Goal: Check status

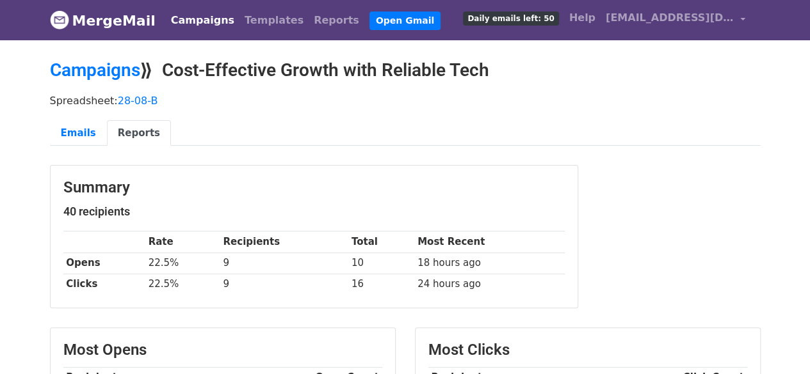
click at [197, 19] on link "Campaigns" at bounding box center [203, 21] width 74 height 26
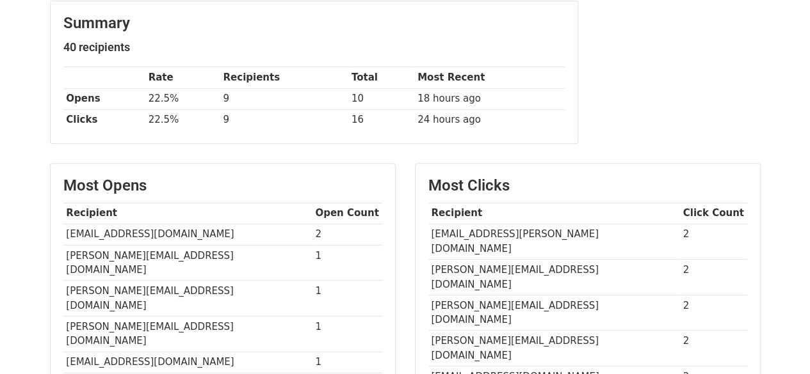
scroll to position [168, 0]
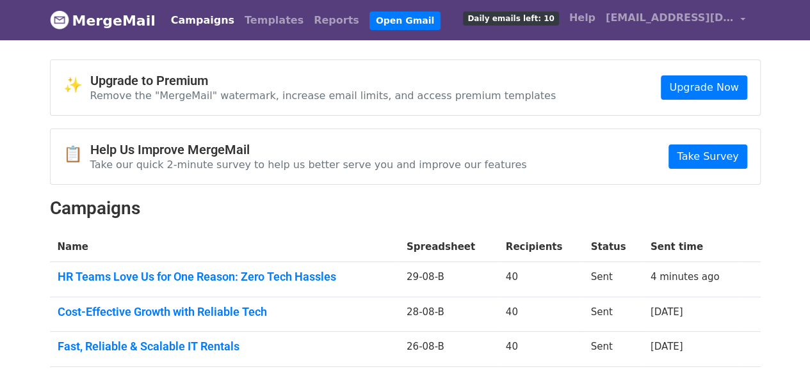
scroll to position [58, 0]
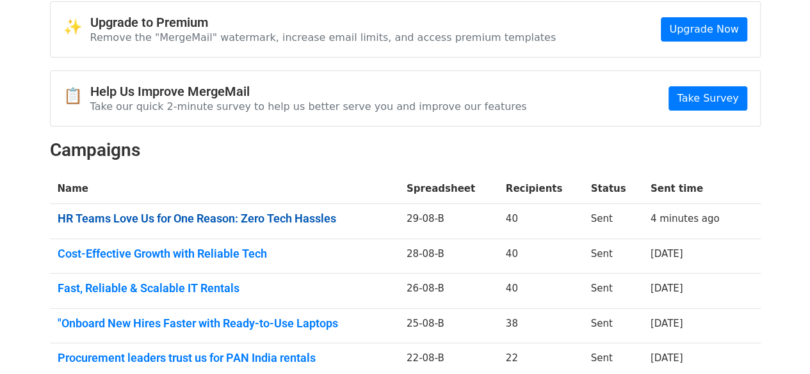
click at [305, 212] on link "HR Teams Love Us for One Reason: Zero Tech Hassles" at bounding box center [224, 219] width 333 height 14
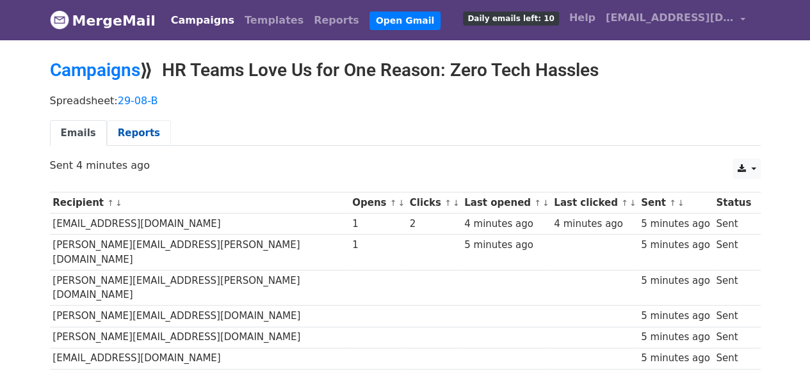
click at [140, 130] on link "Reports" at bounding box center [139, 133] width 64 height 26
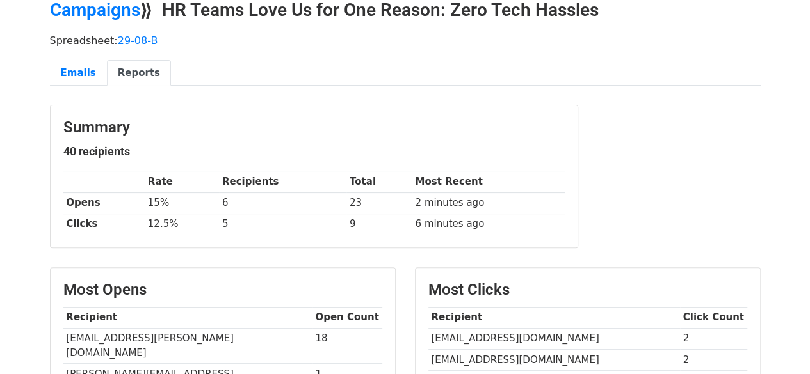
scroll to position [36, 0]
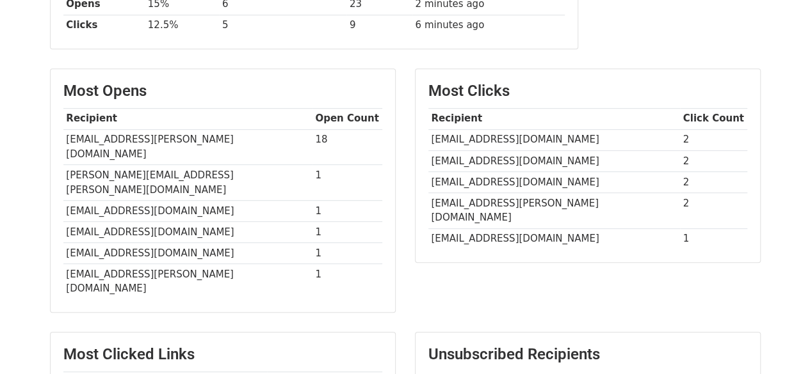
scroll to position [420, 0]
